Goal: Task Accomplishment & Management: Use online tool/utility

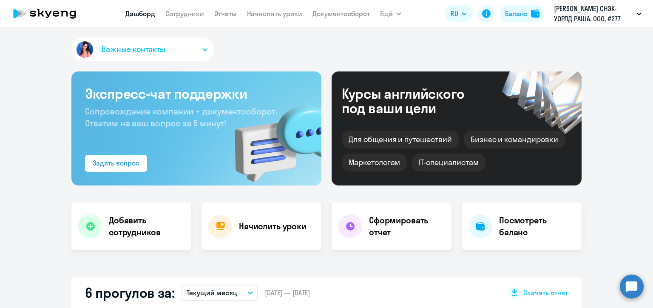
click at [188, 11] on link "Сотрудники" at bounding box center [184, 13] width 39 height 9
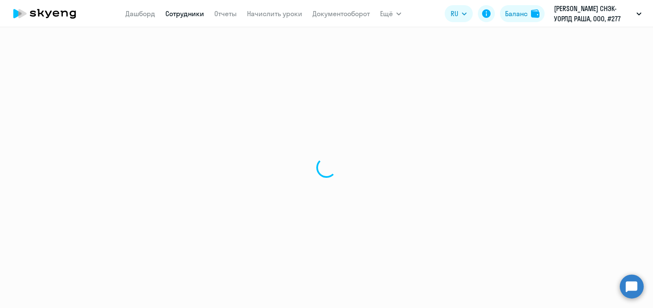
select select "30"
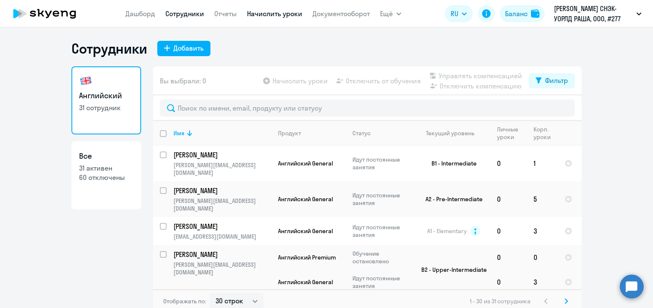
click at [287, 10] on link "Начислить уроки" at bounding box center [274, 13] width 55 height 9
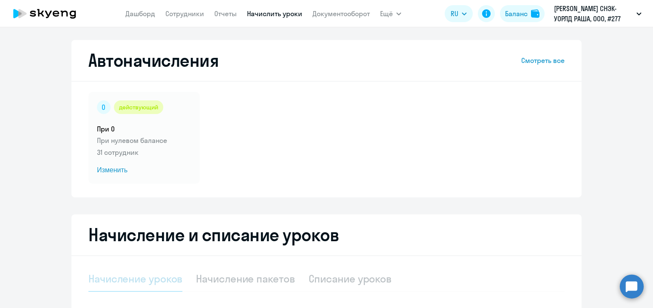
select select "10"
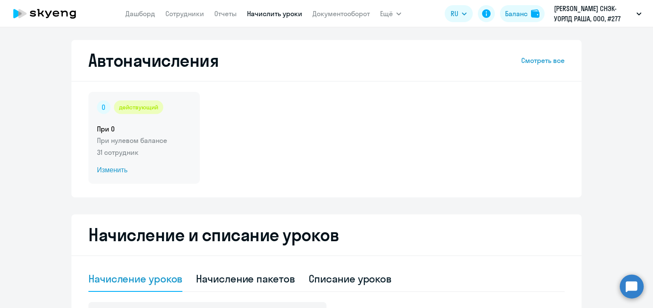
click at [107, 171] on span "Изменить" at bounding box center [144, 170] width 94 height 10
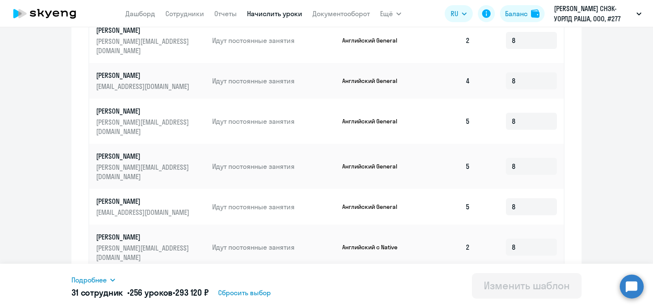
scroll to position [440, 0]
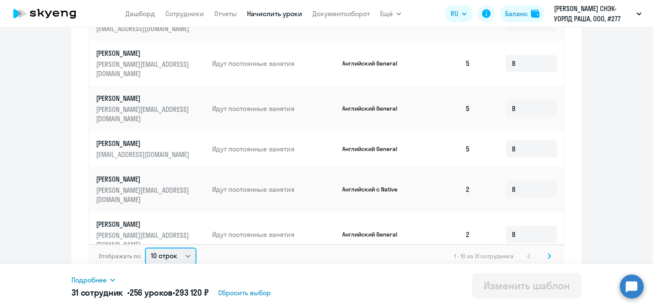
click at [183, 247] on select "10 строк 30 строк 50 строк" at bounding box center [170, 255] width 51 height 17
select select "50"
click at [145, 247] on select "10 строк 30 строк 50 строк" at bounding box center [170, 255] width 51 height 17
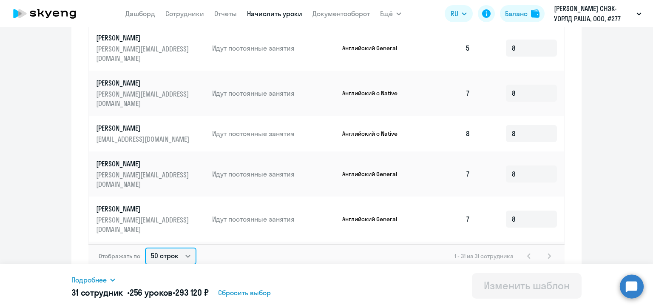
scroll to position [742, 0]
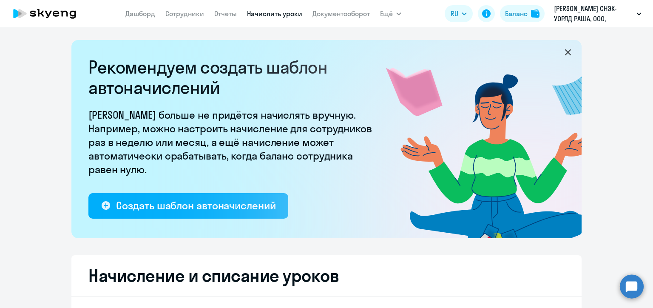
select select "10"
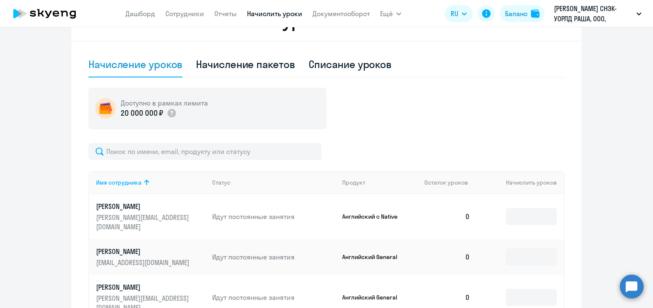
scroll to position [340, 0]
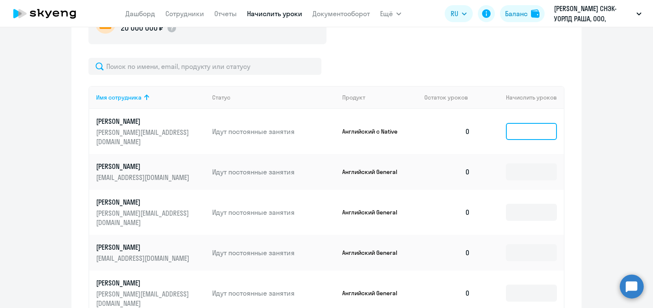
click at [518, 131] on input at bounding box center [531, 131] width 51 height 17
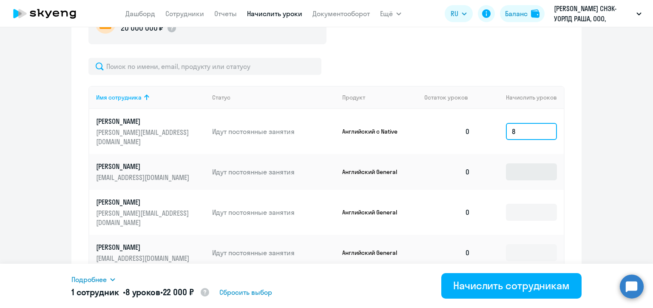
type input "8"
click at [519, 163] on input at bounding box center [531, 171] width 51 height 17
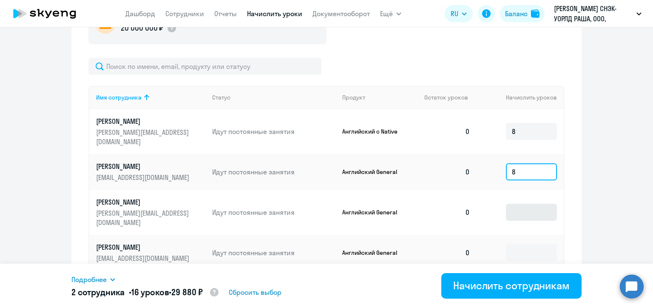
type input "8"
click at [525, 204] on input at bounding box center [531, 212] width 51 height 17
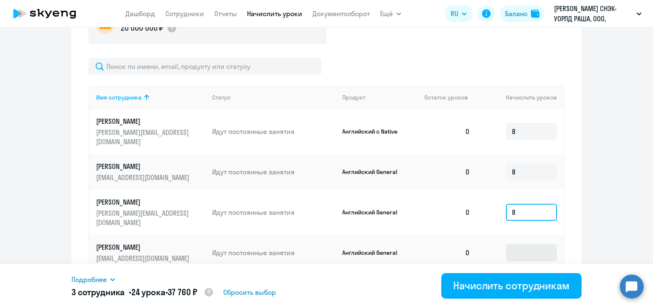
type input "8"
click at [530, 244] on input at bounding box center [531, 252] width 51 height 17
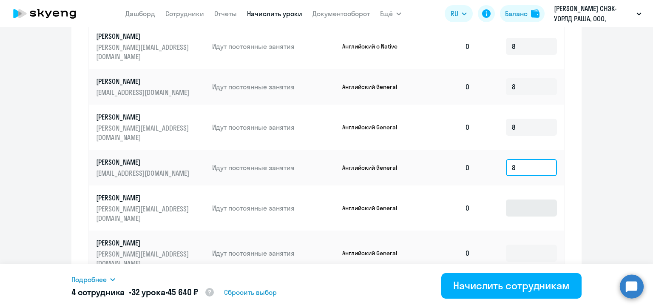
type input "8"
click at [529, 199] on input at bounding box center [531, 207] width 51 height 17
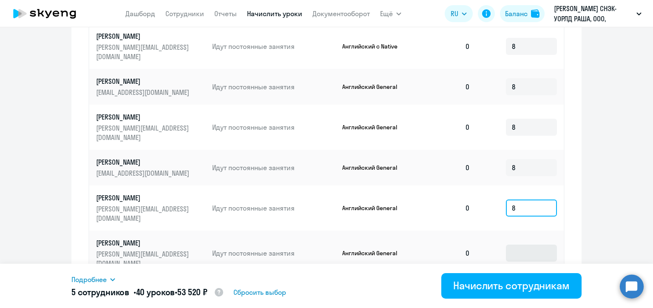
type input "8"
click at [528, 244] on input at bounding box center [531, 252] width 51 height 17
type input "8"
click at [520, 285] on input at bounding box center [531, 293] width 51 height 17
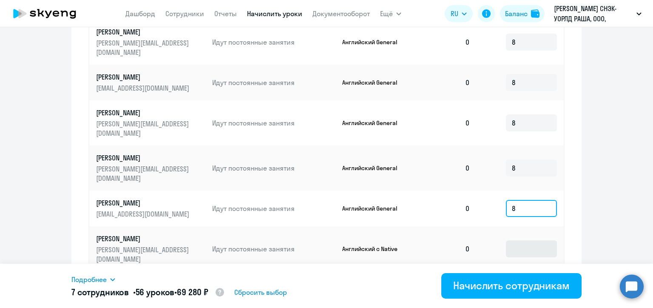
type input "8"
click at [520, 240] on input at bounding box center [531, 248] width 51 height 17
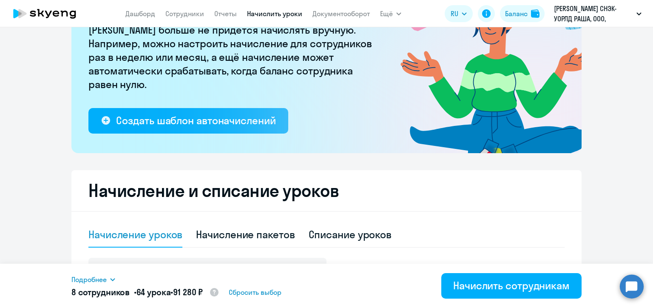
scroll to position [128, 0]
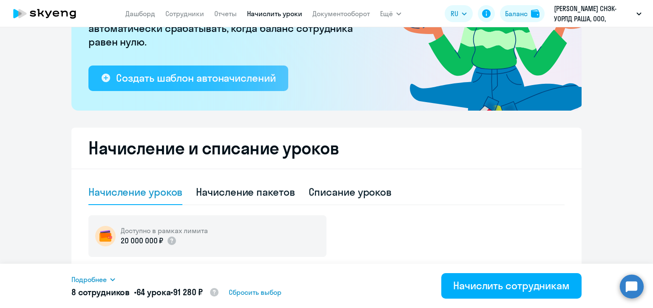
type input "8"
click at [238, 82] on div "Создать шаблон автоначислений" at bounding box center [195, 78] width 159 height 14
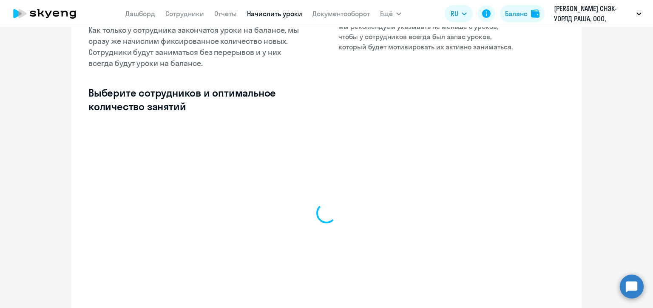
select select "10"
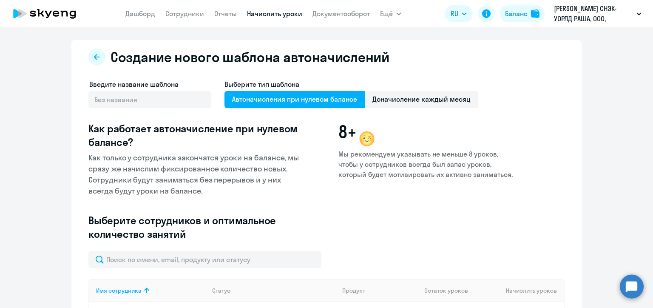
scroll to position [128, 0]
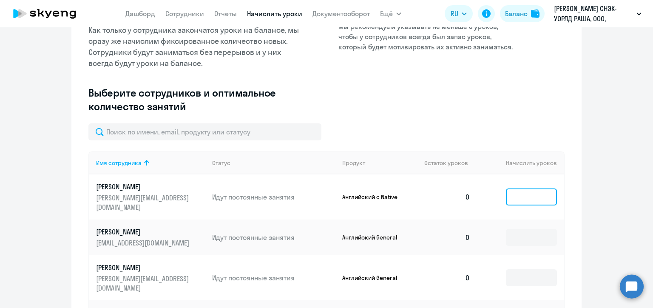
click at [523, 194] on input at bounding box center [531, 196] width 51 height 17
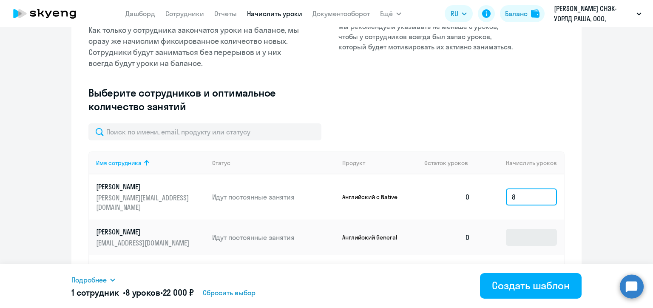
type input "8"
click at [528, 229] on input at bounding box center [531, 237] width 51 height 17
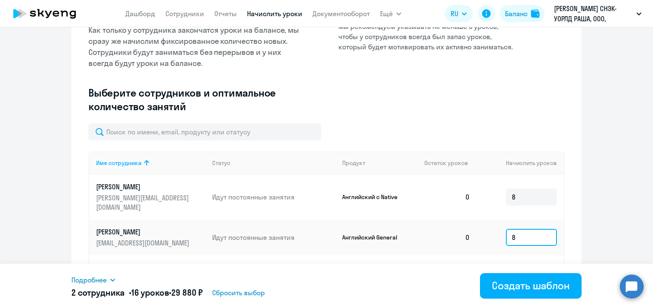
scroll to position [213, 0]
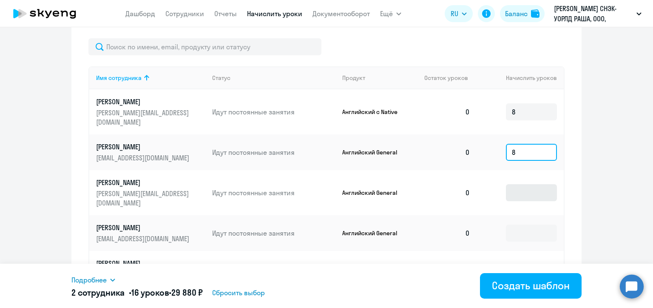
type input "8"
click at [514, 184] on input at bounding box center [531, 192] width 51 height 17
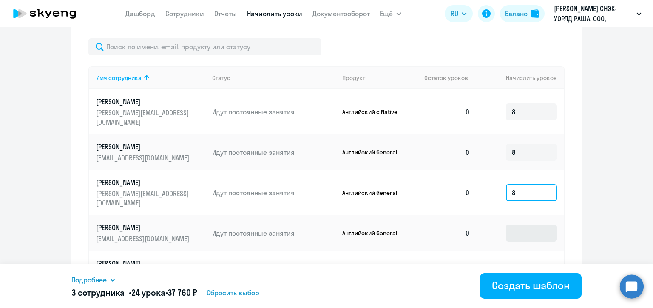
type input "8"
click at [526, 224] on input at bounding box center [531, 232] width 51 height 17
type input "8"
click at [520, 265] on input at bounding box center [531, 273] width 51 height 17
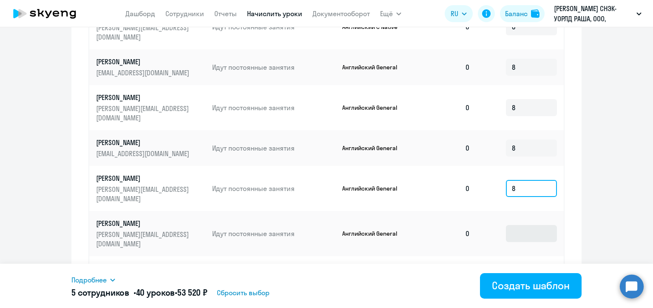
type input "8"
click at [519, 225] on input at bounding box center [531, 233] width 51 height 17
type input "8"
click at [522, 265] on input at bounding box center [531, 273] width 51 height 17
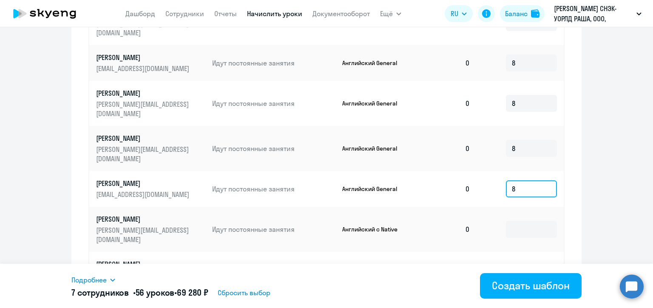
scroll to position [423, 0]
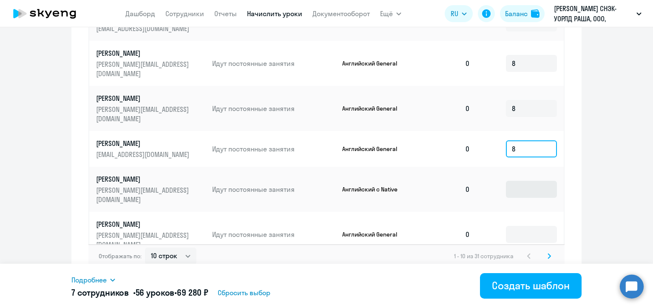
type input "8"
click at [512, 181] on input at bounding box center [531, 189] width 51 height 17
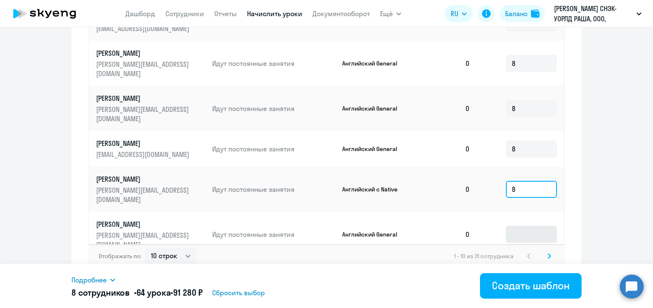
type input "8"
click at [519, 226] on input at bounding box center [531, 234] width 51 height 17
type input "8"
click at [521, 271] on input at bounding box center [531, 279] width 51 height 17
type input "8"
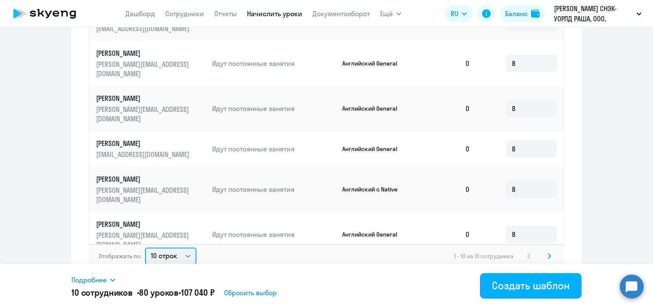
drag, startPoint x: 186, startPoint y: 245, endPoint x: 182, endPoint y: 242, distance: 4.5
click at [186, 247] on select "10 строк 30 строк 50 строк" at bounding box center [170, 255] width 51 height 17
select select "50"
click at [145, 247] on select "10 строк 30 строк 50 строк" at bounding box center [170, 255] width 51 height 17
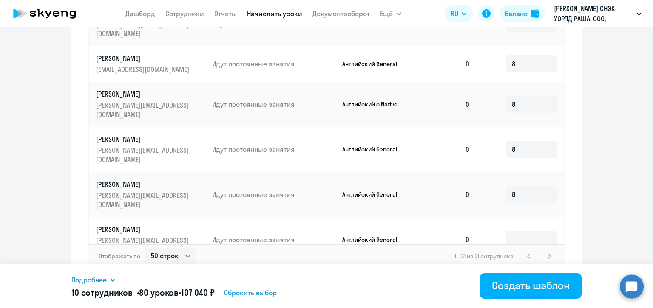
scroll to position [128, 0]
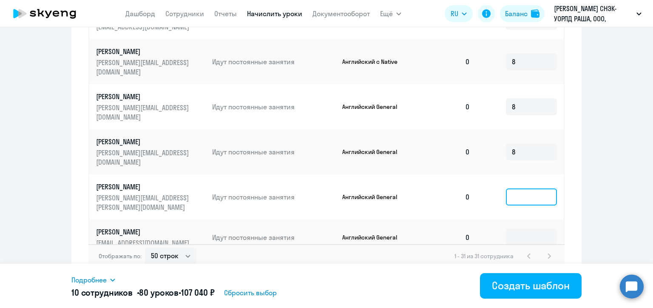
click at [510, 188] on input at bounding box center [531, 196] width 51 height 17
type input "8"
click at [516, 229] on input at bounding box center [531, 237] width 51 height 17
type input "8"
click at [517, 269] on input at bounding box center [531, 277] width 51 height 17
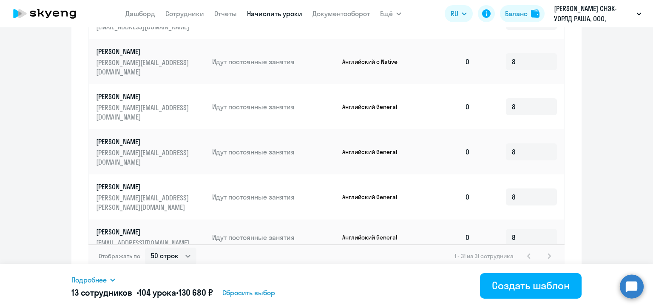
type input "8"
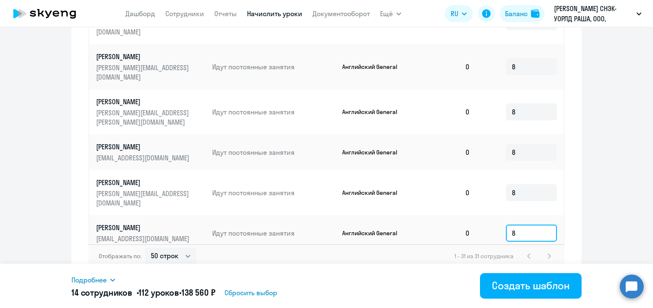
scroll to position [255, 0]
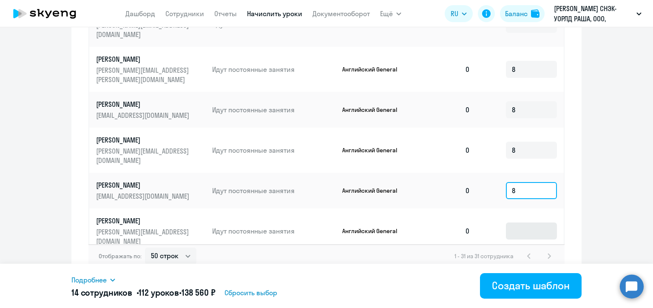
type input "8"
click at [512, 222] on input at bounding box center [531, 230] width 51 height 17
type input "8"
click at [516, 267] on input at bounding box center [531, 275] width 51 height 17
type input "8"
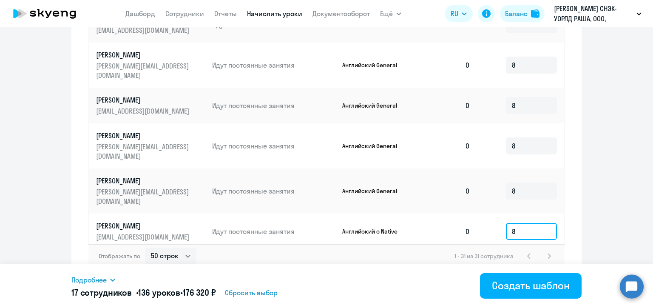
scroll to position [383, 0]
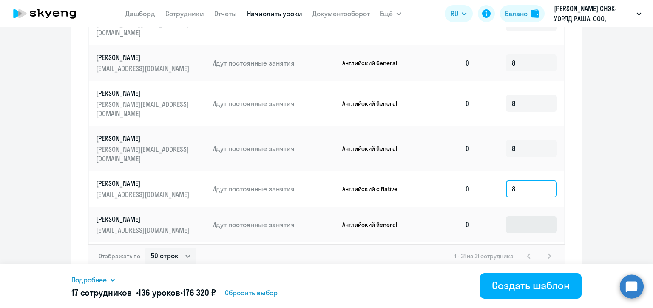
type input "8"
click at [508, 216] on input at bounding box center [531, 224] width 51 height 17
type input "8"
click at [517, 252] on input at bounding box center [531, 260] width 51 height 17
type input "8"
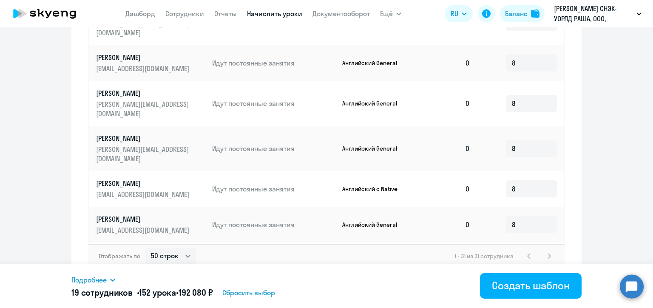
click at [514, 292] on input at bounding box center [531, 300] width 51 height 17
type input "8"
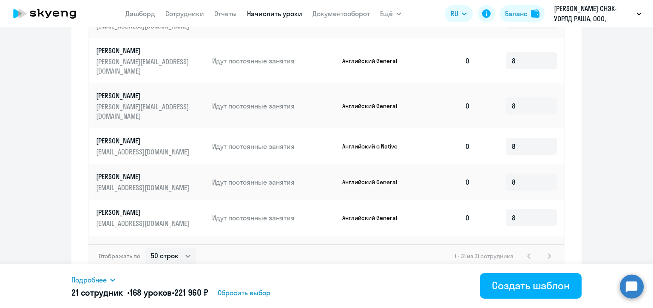
scroll to position [510, 0]
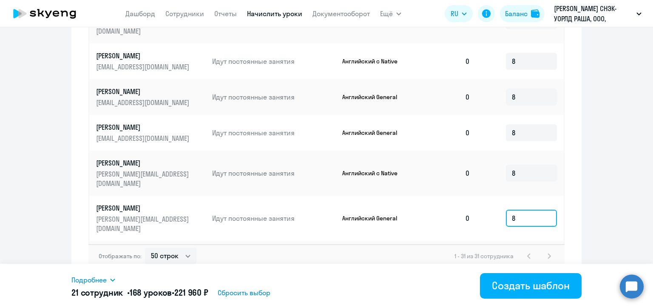
type input "8"
click at [506, 255] on input at bounding box center [531, 263] width 51 height 17
type input "8"
click at [515, 300] on input at bounding box center [531, 308] width 51 height 17
type input "8"
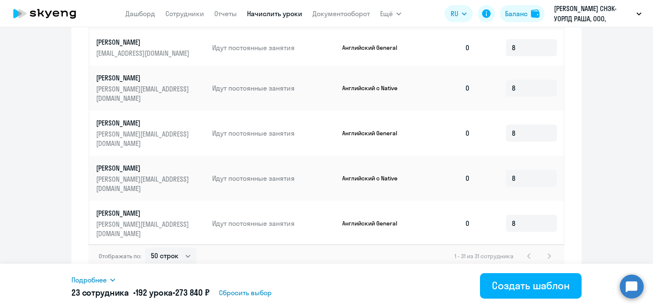
scroll to position [638, 0]
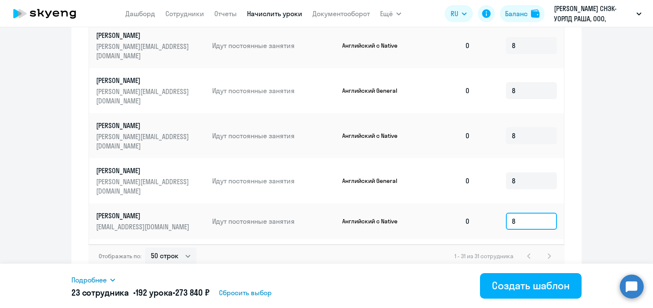
type input "8"
click at [509, 253] on input at bounding box center [531, 261] width 51 height 17
type input "8"
click at [509, 293] on input at bounding box center [531, 301] width 51 height 17
type input "8"
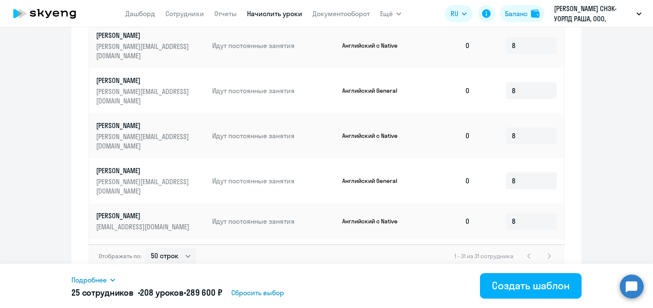
type input "8"
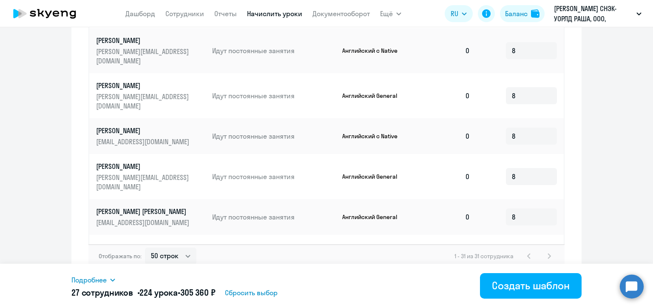
scroll to position [742, 0]
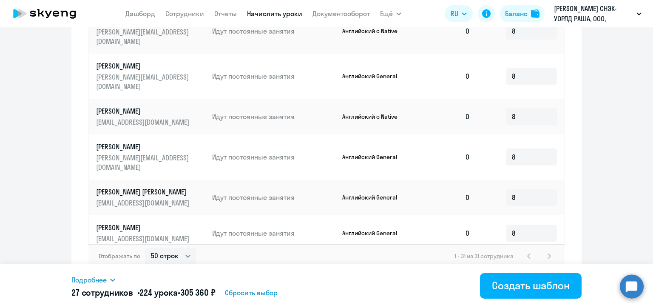
type input "8"
click at [506, 305] on input at bounding box center [531, 313] width 51 height 17
type input "8"
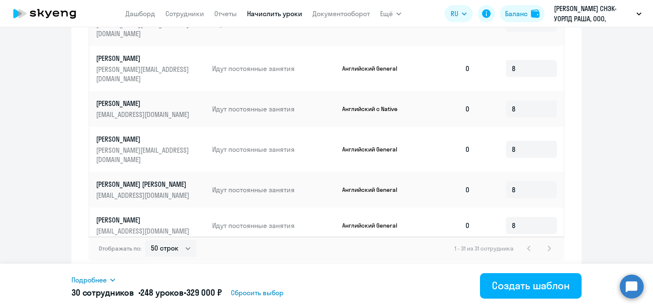
type input "8"
click at [521, 288] on div "Создать шаблон" at bounding box center [531, 285] width 78 height 14
